Goal: Task Accomplishment & Management: Use online tool/utility

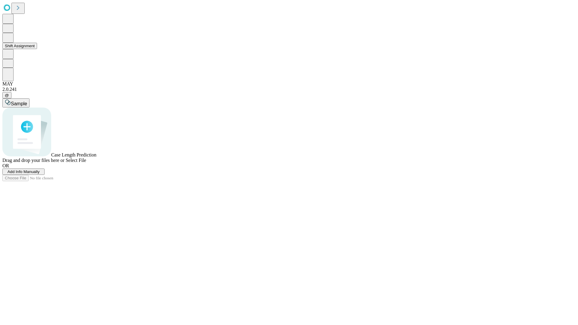
click at [37, 49] on button "Shift Assignment" at bounding box center [19, 46] width 35 height 6
